Goal: Navigation & Orientation: Find specific page/section

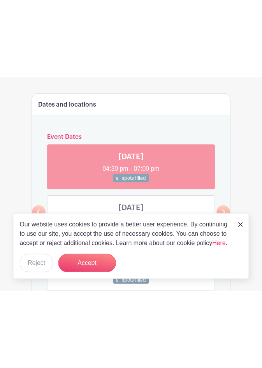
scroll to position [410, 0]
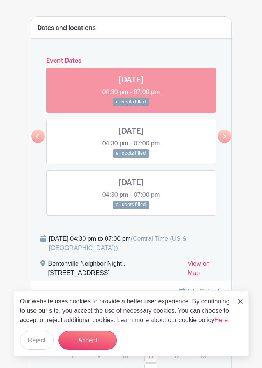
click at [225, 135] on icon at bounding box center [223, 136] width 3 height 6
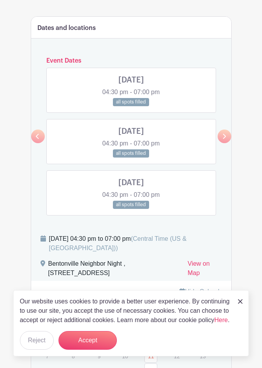
click at [225, 135] on icon at bounding box center [223, 136] width 3 height 6
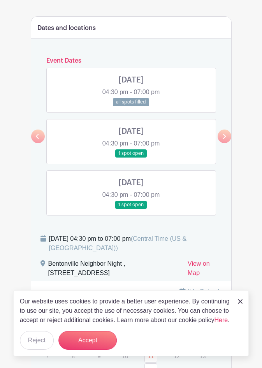
click at [225, 135] on icon at bounding box center [223, 136] width 3 height 6
